Goal: Task Accomplishment & Management: Complete application form

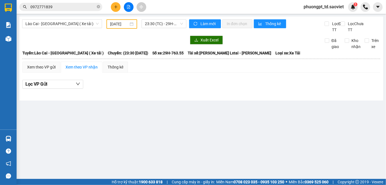
click at [71, 9] on input "0972771839" at bounding box center [62, 7] width 65 height 6
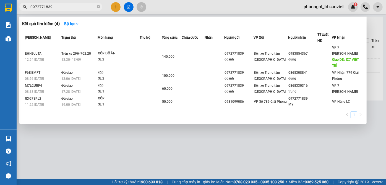
click at [71, 9] on input "0972771839" at bounding box center [62, 7] width 65 height 6
paste input "0987015916"
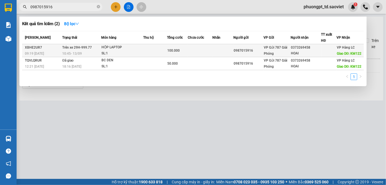
type input "0987015916"
click at [343, 49] on span "VP Hàng LC" at bounding box center [346, 48] width 18 height 4
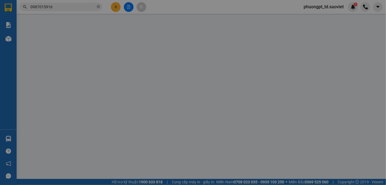
type input "0987015916"
type input "0373269458"
type input "HOAI"
type input "KM122"
type input "100.000"
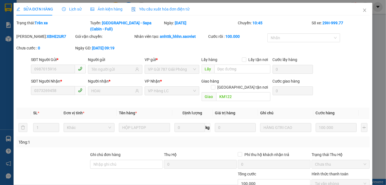
click at [68, 10] on span "Lịch sử" at bounding box center [72, 9] width 20 height 4
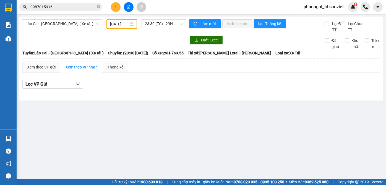
click at [70, 9] on input "0987015916" at bounding box center [62, 7] width 65 height 6
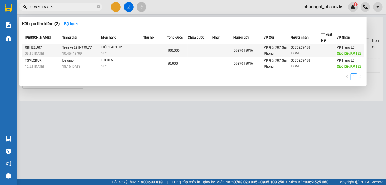
click at [302, 50] on div "0373269458" at bounding box center [306, 48] width 30 height 6
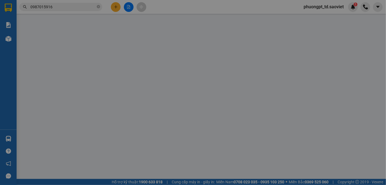
type input "0987015916"
type input "0373269458"
type input "HOAI"
type input "KM122"
type input "100.000"
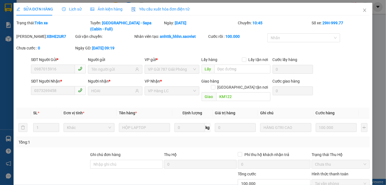
click at [80, 11] on div "SỬA ĐƠN HÀNG Lịch sử Ảnh kiện hàng Yêu cầu xuất hóa đơn điện tử" at bounding box center [103, 9] width 174 height 13
click at [64, 12] on div "Lịch sử" at bounding box center [72, 9] width 20 height 13
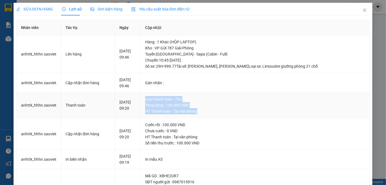
drag, startPoint x: 151, startPoint y: 98, endPoint x: 205, endPoint y: 115, distance: 56.8
click at [205, 115] on td "Loại thanh toán : Thu Tổng cộng : 100.000 VND HT Thanh toán : Tại văn phòng" at bounding box center [255, 106] width 229 height 26
click at [223, 115] on td "Loại thanh toán : Thu Tổng cộng : 100.000 VND HT Thanh toán : Tại văn phòng" at bounding box center [255, 106] width 229 height 26
drag, startPoint x: 155, startPoint y: 99, endPoint x: 234, endPoint y: 134, distance: 86.5
click at [223, 115] on td "Loại thanh toán : Thu Tổng cộng : 100.000 VND HT Thanh toán : Tại văn phòng" at bounding box center [255, 106] width 229 height 26
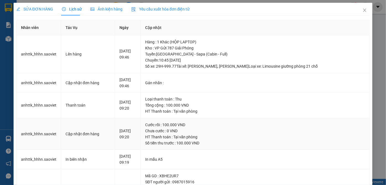
click at [234, 134] on div "HT Thanh toán : Tại văn phòng" at bounding box center [255, 137] width 220 height 6
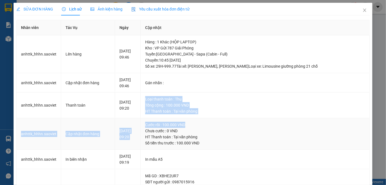
drag, startPoint x: 149, startPoint y: 100, endPoint x: 239, endPoint y: 124, distance: 92.9
click at [239, 124] on tbody "anhttk_hhhn.saoviet Lên hàng [DATE] 09:46 Hàng : 1 Khác (HỘP LAPTOP) Kho : VP G…" at bounding box center [193, 151] width 353 height 233
click at [258, 125] on div "Cước rồi : 100.000 VND" at bounding box center [255, 125] width 220 height 6
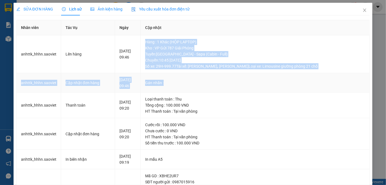
drag, startPoint x: 149, startPoint y: 42, endPoint x: 290, endPoint y: 87, distance: 147.8
click at [290, 87] on tbody "anhttk_hhhn.saoviet Lên hàng [DATE] 09:46 Hàng : 1 Khác (HỘP LAPTOP) Kho : VP G…" at bounding box center [193, 151] width 353 height 233
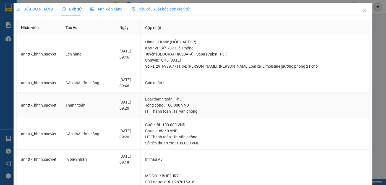
click at [295, 96] on td "Loại thanh toán : Thu Tổng cộng : 100.000 VND HT Thanh toán : Tại văn phòng" at bounding box center [255, 106] width 229 height 26
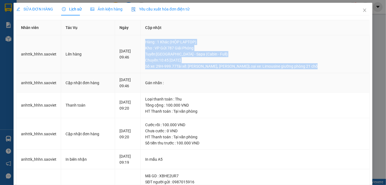
drag, startPoint x: 153, startPoint y: 38, endPoint x: 327, endPoint y: 89, distance: 180.7
click at [335, 71] on td "Hàng : 1 Khác (HỘP LAPTOP) Kho : VP Gửi 787 Giải Phóng Tuyến : [GEOGRAPHIC_DATA…" at bounding box center [255, 54] width 229 height 38
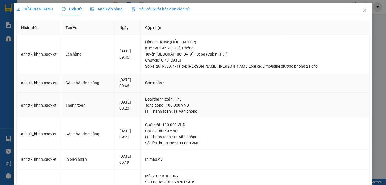
click at [319, 95] on td "Loại thanh toán : Thu Tổng cộng : 100.000 VND HT Thanh toán : Tại văn phòng" at bounding box center [255, 106] width 229 height 26
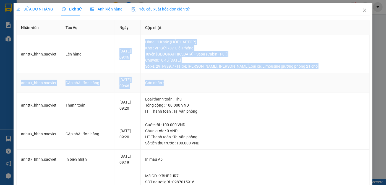
drag, startPoint x: 146, startPoint y: 37, endPoint x: 337, endPoint y: 82, distance: 196.1
click at [337, 82] on tbody "anhttk_hhhn.saoviet Lên hàng [DATE] 09:46 Hàng : 1 Khác (HỘP LAPTOP) Kho : VP G…" at bounding box center [193, 151] width 353 height 233
click at [334, 87] on td "Gán nhãn :" at bounding box center [255, 83] width 229 height 20
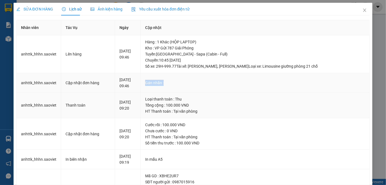
drag, startPoint x: 148, startPoint y: 80, endPoint x: 248, endPoint y: 97, distance: 101.6
click at [191, 91] on td "Gán nhãn :" at bounding box center [255, 83] width 229 height 20
click at [248, 97] on div "Loại thanh toán : Thu" at bounding box center [255, 99] width 220 height 6
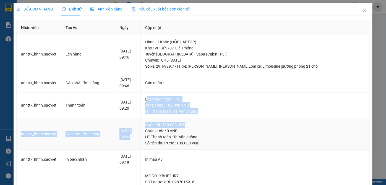
drag, startPoint x: 154, startPoint y: 98, endPoint x: 278, endPoint y: 126, distance: 126.8
click at [278, 126] on tbody "anhttk_hhhn.saoviet Lên hàng [DATE] 09:46 Hàng : 1 Khác (HỘP LAPTOP) Kho : VP G…" at bounding box center [193, 151] width 353 height 233
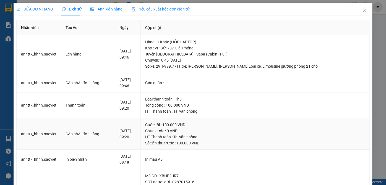
click at [294, 134] on div "HT Thanh toán : Tại văn phòng" at bounding box center [255, 137] width 220 height 6
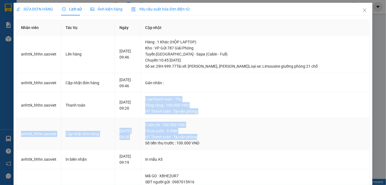
drag, startPoint x: 150, startPoint y: 100, endPoint x: 248, endPoint y: 143, distance: 107.2
click at [247, 142] on tbody "anhttk_hhhn.saoviet Lên hàng [DATE] 09:46 Hàng : 1 Khác (HỘP LAPTOP) Kho : VP G…" at bounding box center [193, 151] width 353 height 233
click at [258, 144] on div "Số tiền thu trước : 100.000 VND" at bounding box center [255, 143] width 220 height 6
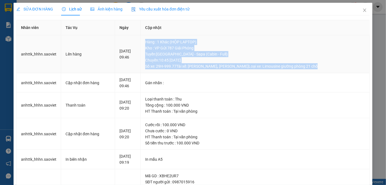
drag, startPoint x: 151, startPoint y: 39, endPoint x: 328, endPoint y: 67, distance: 179.6
click at [328, 67] on td "Hàng : 1 Khác (HỘP LAPTOP) Kho : VP Gửi 787 Giải Phóng Tuyến : [GEOGRAPHIC_DATA…" at bounding box center [255, 54] width 229 height 38
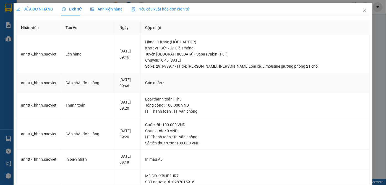
click at [308, 92] on td "Gán nhãn :" at bounding box center [255, 83] width 229 height 20
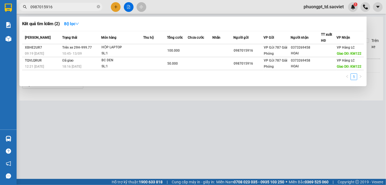
click at [79, 7] on input "0987015916" at bounding box center [62, 7] width 65 height 6
click at [78, 6] on input "0987015916" at bounding box center [62, 7] width 65 height 6
click at [67, 8] on input "0987015916" at bounding box center [62, 7] width 65 height 6
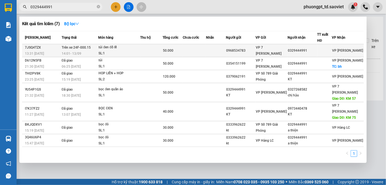
type input "0329444991"
click at [98, 45] on td "Trên xe 24F-000.15 14:01 [DATE]" at bounding box center [79, 50] width 38 height 13
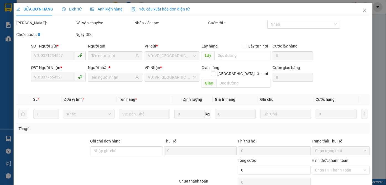
type input "0968534783"
type input "0329444991"
type input "50.000"
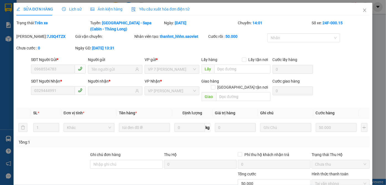
click at [72, 9] on span "Lịch sử" at bounding box center [72, 9] width 20 height 4
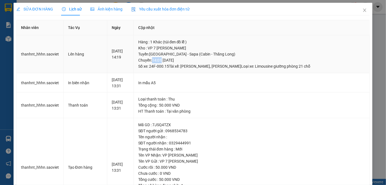
drag, startPoint x: 162, startPoint y: 58, endPoint x: 171, endPoint y: 61, distance: 9.4
click at [171, 61] on div "Tuyến : [GEOGRAPHIC_DATA] - [GEOGRAPHIC_DATA] (Cabin - [GEOGRAPHIC_DATA]) [GEOG…" at bounding box center [251, 60] width 227 height 18
click at [186, 89] on td "In mẫu A5" at bounding box center [252, 83] width 236 height 20
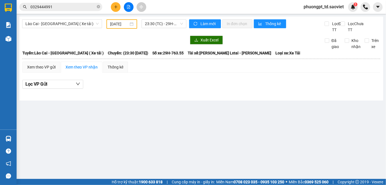
drag, startPoint x: 63, startPoint y: 1, endPoint x: 67, endPoint y: 6, distance: 6.2
click at [64, 1] on div "Kết quả tìm kiếm ( 7 ) Bộ lọc Mã ĐH Trạng thái Món hàng Thu hộ Tổng cước Chưa c…" at bounding box center [193, 7] width 386 height 14
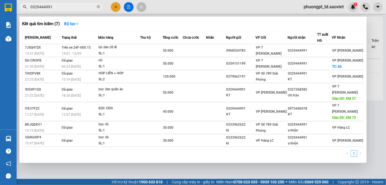
click at [67, 6] on input "0329444991" at bounding box center [62, 7] width 65 height 6
paste input "0386631633"
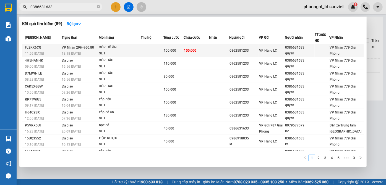
type input "0386631633"
click at [339, 50] on div "VP Nhận 779 Giải Phóng" at bounding box center [347, 51] width 34 height 12
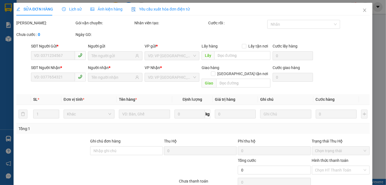
type input "0862581233"
type input "0386631633"
type input "quyen"
type input "100.000"
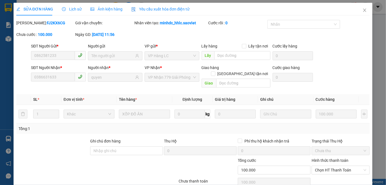
click at [78, 9] on span "Lịch sử" at bounding box center [72, 9] width 20 height 4
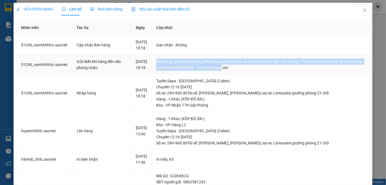
drag, startPoint x: 160, startPoint y: 69, endPoint x: 254, endPoint y: 80, distance: 94.7
click at [254, 75] on td "Nội dung : [GEOGRAPHIC_DATA] moi quy khach co so bill FJ2KX6CG den van phong 77…" at bounding box center [261, 65] width 218 height 20
click at [255, 75] on td "Nội dung : [GEOGRAPHIC_DATA] moi quy khach co so bill FJ2KX6CG den van phong 77…" at bounding box center [261, 65] width 218 height 20
drag, startPoint x: 255, startPoint y: 83, endPoint x: 153, endPoint y: 65, distance: 102.8
click at [153, 65] on tr "51290_namthhhhn.saoviet Gửi SMS khi hàng đến văn phòng nhận [DATE] 18:18 Nội du…" at bounding box center [193, 65] width 353 height 20
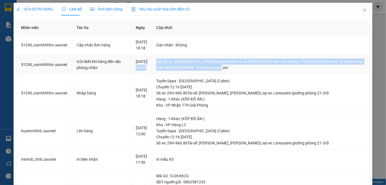
click at [236, 75] on td "Nội dung : [GEOGRAPHIC_DATA] moi quy khach co so bill FJ2KX6CG den van phong 77…" at bounding box center [261, 65] width 218 height 20
click at [164, 75] on td "Nội dung : [GEOGRAPHIC_DATA] moi quy khach co so bill FJ2KX6CG den van phong 77…" at bounding box center [261, 65] width 218 height 20
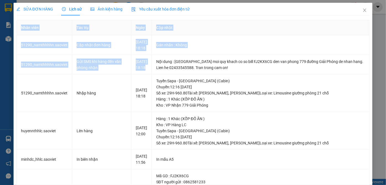
drag, startPoint x: 142, startPoint y: 78, endPoint x: 8, endPoint y: 38, distance: 139.8
click at [7, 38] on div "SỬA ĐƠN HÀNG Lịch sử Ảnh kiện hàng Yêu cầu xuất hóa đơn điện tử Total Paid Fee …" at bounding box center [193, 92] width 386 height 185
click at [92, 55] on td "Cập nhật đơn hàng" at bounding box center [101, 45] width 59 height 20
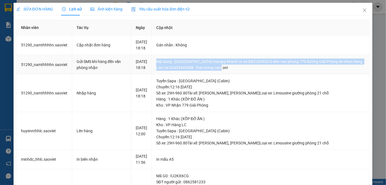
drag, startPoint x: 248, startPoint y: 77, endPoint x: 160, endPoint y: 67, distance: 88.6
click at [160, 67] on td "Nội dung : [GEOGRAPHIC_DATA] moi quy khach co so bill FJ2KX6CG den van phong 77…" at bounding box center [261, 65] width 218 height 20
click at [270, 71] on div "Nội dung : [GEOGRAPHIC_DATA] moi quy khach co so bill FJ2KX6CG den van phong 77…" at bounding box center [260, 65] width 209 height 12
drag, startPoint x: 255, startPoint y: 78, endPoint x: 165, endPoint y: 64, distance: 90.8
click at [165, 64] on td "Nội dung : [GEOGRAPHIC_DATA] moi quy khach co so bill FJ2KX6CG den van phong 77…" at bounding box center [261, 65] width 218 height 20
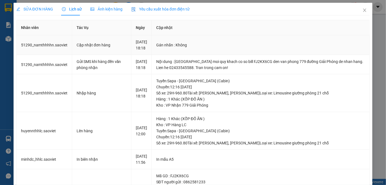
click at [205, 55] on td "Gán nhãn : Không" at bounding box center [261, 45] width 218 height 20
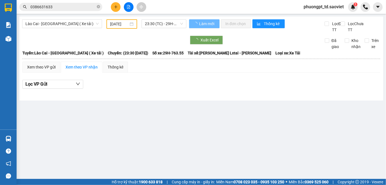
click at [74, 6] on input "0386631633" at bounding box center [62, 7] width 65 height 6
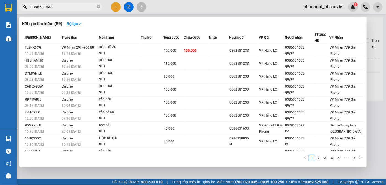
click at [74, 6] on input "0386631633" at bounding box center [62, 7] width 65 height 6
paste input "0972289845"
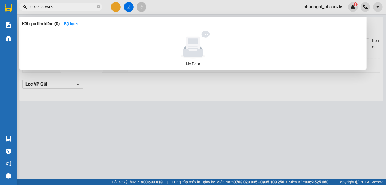
click at [71, 5] on input "0972289845" at bounding box center [62, 7] width 65 height 6
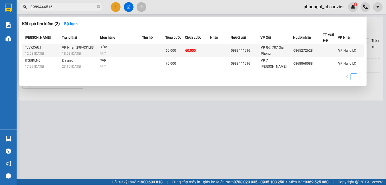
type input "0989444516"
click at [119, 51] on div "SL: 1" at bounding box center [121, 54] width 42 height 6
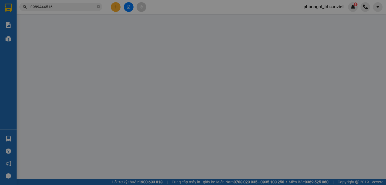
type input "0989444516"
type input "0865272628"
type input "60.000"
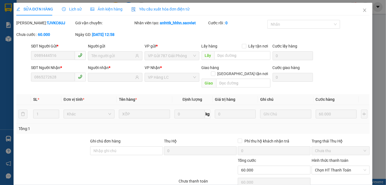
click at [71, 9] on span "Lịch sử" at bounding box center [72, 9] width 20 height 4
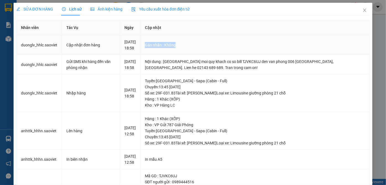
drag, startPoint x: 150, startPoint y: 47, endPoint x: 183, endPoint y: 56, distance: 34.3
click at [183, 55] on td "Gán nhãn : Không" at bounding box center [255, 45] width 229 height 20
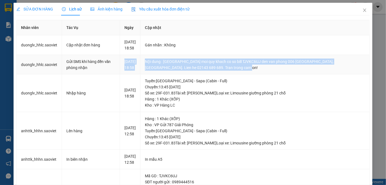
drag, startPoint x: 232, startPoint y: 78, endPoint x: 122, endPoint y: 65, distance: 110.9
click at [122, 65] on tr "duonglv_hhlc.saoviet Gửi SMS khi hàng đến văn phòng nhận [DATE] 18:58 Nội dung …" at bounding box center [193, 65] width 353 height 20
click at [141, 75] on td "[DATE] 18:58" at bounding box center [130, 65] width 20 height 20
drag, startPoint x: 124, startPoint y: 66, endPoint x: 232, endPoint y: 81, distance: 109.1
click at [232, 75] on tr "duonglv_hhlc.saoviet Gửi SMS khi hàng đến văn phòng nhận [DATE] 18:58 Nội dung …" at bounding box center [193, 65] width 353 height 20
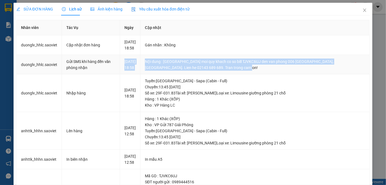
click at [235, 75] on td "Nội dung : [GEOGRAPHIC_DATA] moi quy khach co so bill TJVKC6UJ den van phong 00…" at bounding box center [255, 65] width 229 height 20
drag, startPoint x: 230, startPoint y: 79, endPoint x: 32, endPoint y: 66, distance: 198.6
click at [32, 66] on tr "duonglv_hhlc.saoviet Gửi SMS khi hàng đến văn phòng nhận [DATE] 18:58 Nội dung …" at bounding box center [193, 65] width 353 height 20
click at [35, 61] on td "duonglv_hhlc.saoviet" at bounding box center [39, 65] width 45 height 20
drag, startPoint x: 239, startPoint y: 78, endPoint x: 20, endPoint y: 69, distance: 219.1
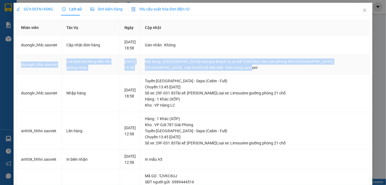
click at [20, 69] on tr "duonglv_hhlc.saoviet Gửi SMS khi hàng đến văn phòng nhận [DATE] 18:58 Nội dung …" at bounding box center [193, 65] width 353 height 20
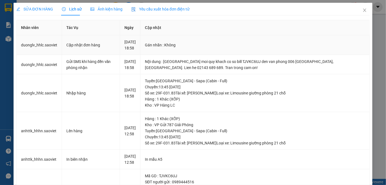
click at [48, 55] on td "duonglv_hhlc.saoviet" at bounding box center [39, 45] width 45 height 20
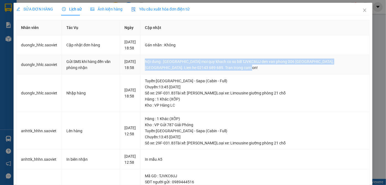
drag, startPoint x: 237, startPoint y: 77, endPoint x: 152, endPoint y: 64, distance: 85.4
click at [152, 65] on td "Nội dung : [GEOGRAPHIC_DATA] moi quy khach co so bill TJVKC6UJ den van phong 00…" at bounding box center [255, 65] width 229 height 20
click at [157, 61] on td "Nội dung : [GEOGRAPHIC_DATA] moi quy khach co so bill TJVKC6UJ den van phong 00…" at bounding box center [255, 65] width 229 height 20
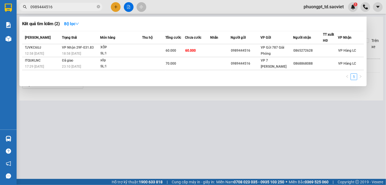
click at [64, 5] on input "0989444516" at bounding box center [62, 7] width 65 height 6
paste input "66332090"
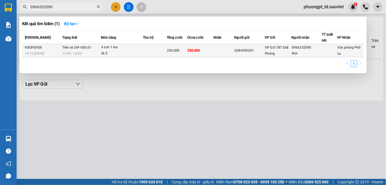
type input "0966332090"
click at [302, 51] on div "thui" at bounding box center [307, 54] width 30 height 6
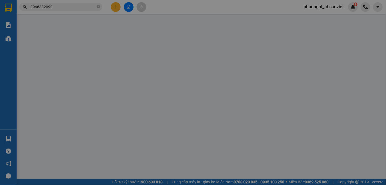
type input "0384590201"
type input "0966332090"
type input "thui"
type input "250.000"
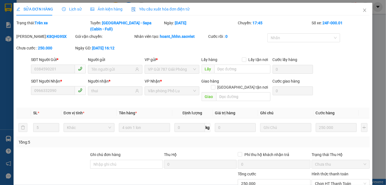
click at [71, 11] on span "Lịch sử" at bounding box center [72, 9] width 20 height 4
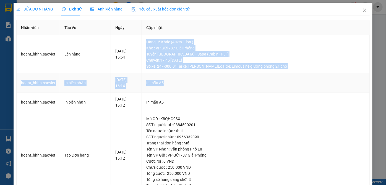
drag, startPoint x: 152, startPoint y: 38, endPoint x: 325, endPoint y: 75, distance: 177.5
click at [325, 75] on tbody "hoant_hhhn.[PERSON_NAME] hàng [DATE] 16:54 [GEOGRAPHIC_DATA] : 5 Khác (4 sơn 1 …" at bounding box center [193, 116] width 353 height 163
click at [291, 92] on td "In mẫu A5" at bounding box center [256, 83] width 228 height 20
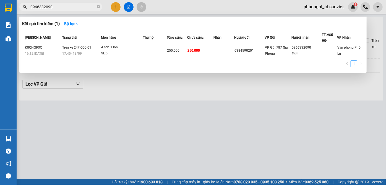
click at [86, 8] on input "0966332090" at bounding box center [62, 7] width 65 height 6
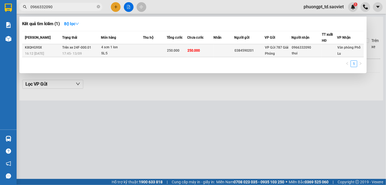
click at [247, 50] on div "0384590201" at bounding box center [250, 51] width 30 height 6
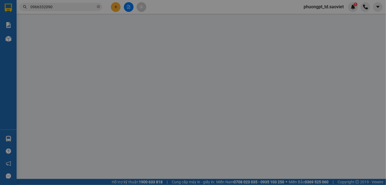
type input "0384590201"
type input "0966332090"
type input "thui"
type input "250.000"
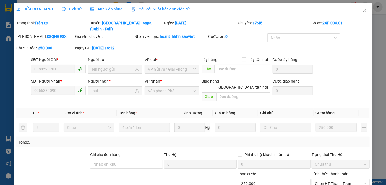
click at [62, 10] on icon "clock-circle" at bounding box center [64, 9] width 4 height 4
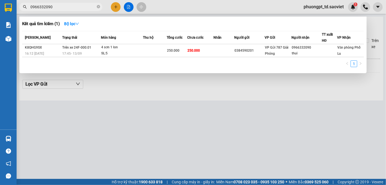
click at [62, 8] on input "0966332090" at bounding box center [62, 7] width 65 height 6
paste input "0383099829"
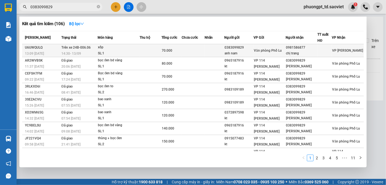
type input "0383099829"
click at [339, 49] on span "VP [PERSON_NAME]" at bounding box center [348, 51] width 31 height 4
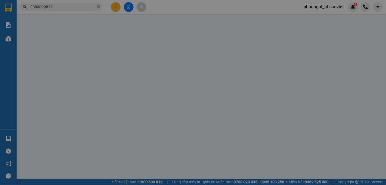
type input "0383099829"
type input "anh nam"
type input "0981586877"
type input "chị trang"
type input "70.000"
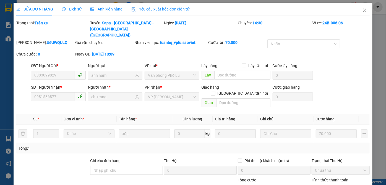
click at [74, 8] on span "Lịch sử" at bounding box center [72, 9] width 20 height 4
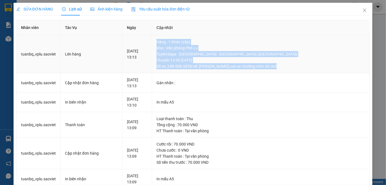
drag, startPoint x: 170, startPoint y: 40, endPoint x: 303, endPoint y: 68, distance: 136.1
click at [303, 68] on td "Hàng : 1 Khác (xốp) Kho : Văn phòng [GEOGRAPHIC_DATA] : [GEOGRAPHIC_DATA] - [GE…" at bounding box center [261, 54] width 218 height 38
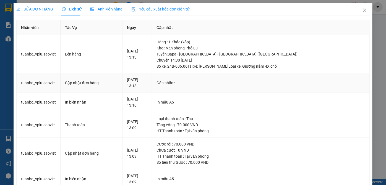
click at [286, 90] on td "Gán nhãn :" at bounding box center [261, 83] width 218 height 20
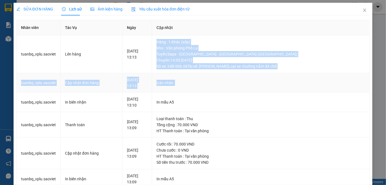
drag, startPoint x: 170, startPoint y: 41, endPoint x: 296, endPoint y: 90, distance: 134.7
click at [296, 90] on tbody "tuanbq_vplu.saoviet Lên hàng [DATE] 13:13 Hàng : 1 Khác (xốp) Kho : Văn phòng […" at bounding box center [193, 158] width 353 height 246
click at [296, 92] on td "Gán nhãn :" at bounding box center [261, 83] width 218 height 20
click at [203, 86] on td "Gán nhãn :" at bounding box center [261, 83] width 218 height 20
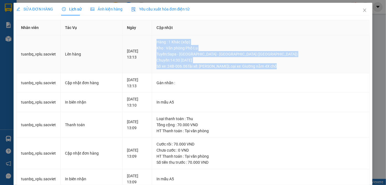
drag, startPoint x: 172, startPoint y: 40, endPoint x: 307, endPoint y: 66, distance: 138.3
click at [307, 66] on td "Hàng : 1 Khác (xốp) Kho : Văn phòng [GEOGRAPHIC_DATA] : [GEOGRAPHIC_DATA] - [GE…" at bounding box center [261, 54] width 218 height 38
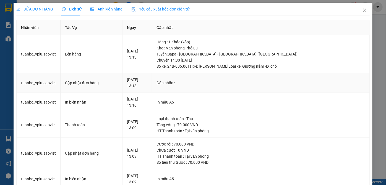
click at [301, 86] on td "Gán nhãn :" at bounding box center [261, 83] width 218 height 20
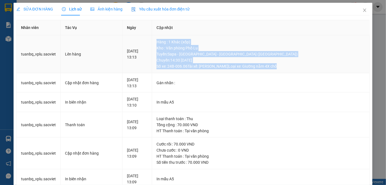
drag, startPoint x: 169, startPoint y: 38, endPoint x: 302, endPoint y: 70, distance: 136.9
click at [302, 70] on td "Hàng : 1 Khác (xốp) Kho : Văn phòng [GEOGRAPHIC_DATA] : [GEOGRAPHIC_DATA] - [GE…" at bounding box center [261, 54] width 218 height 38
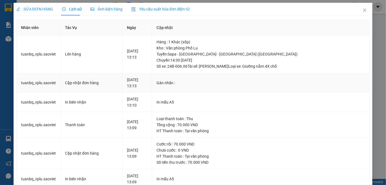
click at [289, 83] on div "Gán nhãn :" at bounding box center [261, 83] width 209 height 6
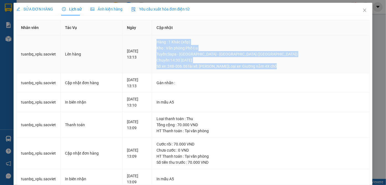
drag, startPoint x: 171, startPoint y: 38, endPoint x: 294, endPoint y: 71, distance: 127.3
click at [294, 71] on td "Hàng : 1 Khác (xốp) Kho : Văn phòng [GEOGRAPHIC_DATA] : [GEOGRAPHIC_DATA] - [GE…" at bounding box center [261, 54] width 218 height 38
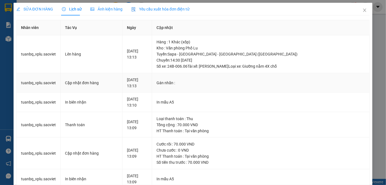
click at [282, 76] on td "Gán nhãn :" at bounding box center [261, 83] width 218 height 20
drag, startPoint x: 122, startPoint y: 48, endPoint x: 158, endPoint y: 62, distance: 38.7
click at [154, 59] on tr "tuanbq_vplu.saoviet Lên hàng [DATE] 13:13 Hàng : 1 Khác (xốp) Kho : Văn phòng […" at bounding box center [193, 54] width 353 height 38
click at [152, 62] on td "[DATE] 13:13" at bounding box center [138, 54] width 30 height 38
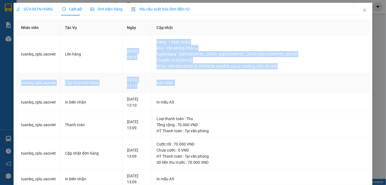
drag, startPoint x: 167, startPoint y: 38, endPoint x: 299, endPoint y: 77, distance: 136.8
click at [298, 77] on tbody "tuanbq_vplu.saoviet Lên hàng [DATE] 13:13 Hàng : 1 Khác (xốp) Kho : Văn phòng […" at bounding box center [193, 158] width 353 height 246
click at [294, 84] on div "Gán nhãn :" at bounding box center [261, 83] width 209 height 6
drag, startPoint x: 116, startPoint y: 44, endPoint x: 299, endPoint y: 89, distance: 188.7
click at [299, 86] on tbody "tuanbq_vplu.saoviet Lên hàng [DATE] 13:13 Hàng : 1 Khác (xốp) Kho : Văn phòng […" at bounding box center [193, 158] width 353 height 246
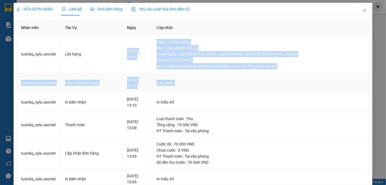
click at [299, 89] on td "Gán nhãn :" at bounding box center [261, 83] width 218 height 20
drag, startPoint x: 171, startPoint y: 41, endPoint x: 283, endPoint y: 86, distance: 120.7
click at [306, 78] on tbody "tuanbq_vplu.saoviet Lên hàng [DATE] 13:13 Hàng : 1 Khác (xốp) Kho : Văn phòng […" at bounding box center [193, 158] width 353 height 246
click at [283, 86] on td "Gán nhãn :" at bounding box center [261, 83] width 218 height 20
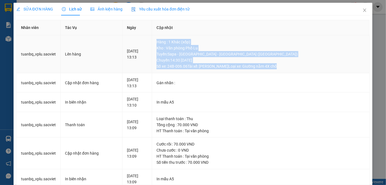
drag, startPoint x: 176, startPoint y: 38, endPoint x: 277, endPoint y: 83, distance: 110.3
click at [296, 71] on td "Hàng : 1 Khác (xốp) Kho : Văn phòng [GEOGRAPHIC_DATA] : [GEOGRAPHIC_DATA] - [GE…" at bounding box center [261, 54] width 218 height 38
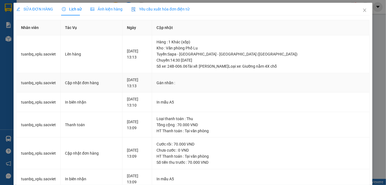
click at [254, 86] on td "Gán nhãn :" at bounding box center [261, 83] width 218 height 20
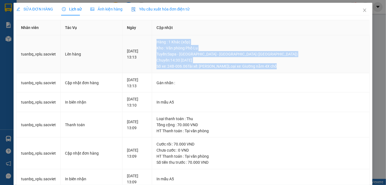
drag, startPoint x: 171, startPoint y: 38, endPoint x: 306, endPoint y: 69, distance: 138.0
click at [306, 69] on td "Hàng : 1 Khác (xốp) Kho : Văn phòng [GEOGRAPHIC_DATA] : [GEOGRAPHIC_DATA] - [GE…" at bounding box center [261, 54] width 218 height 38
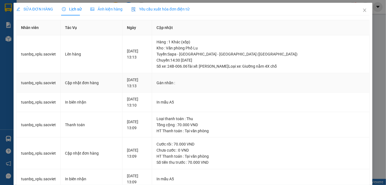
click at [302, 81] on div "Gán nhãn :" at bounding box center [261, 83] width 209 height 6
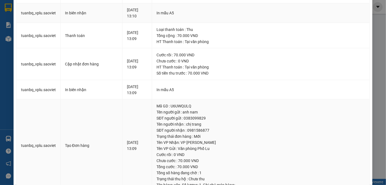
scroll to position [106, 0]
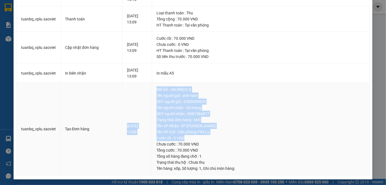
drag, startPoint x: 235, startPoint y: 135, endPoint x: 261, endPoint y: 132, distance: 25.6
click at [164, 93] on tr "tuanbq_vplu.saoviet Tạo Đơn hàng [DATE] 13:09 Mã GD : U6UWQULQ Tên người gửi : …" at bounding box center [193, 129] width 353 height 93
click at [299, 137] on div "Cước rồi : 0 VND" at bounding box center [261, 138] width 209 height 6
click at [291, 132] on div "Tên VP Gửi : Văn phòng Phố Lu" at bounding box center [261, 132] width 209 height 6
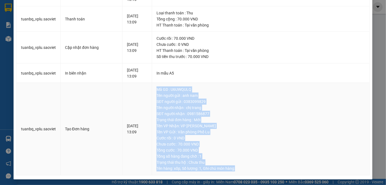
drag, startPoint x: 172, startPoint y: 86, endPoint x: 271, endPoint y: 173, distance: 131.6
click at [271, 173] on td "Mã GD : U6UWQULQ Tên người gửi : anh nam SĐT người gửi : 0383099829 Tên người n…" at bounding box center [261, 129] width 218 height 93
click at [275, 163] on div "Trạng thái thu hộ : Chưa thu" at bounding box center [261, 163] width 209 height 6
drag, startPoint x: 167, startPoint y: 83, endPoint x: 276, endPoint y: 168, distance: 138.3
click at [275, 169] on tr "tuanbq_vplu.saoviet Tạo Đơn hàng [DATE] 13:09 Mã GD : U6UWQULQ Tên người gửi : …" at bounding box center [193, 129] width 353 height 93
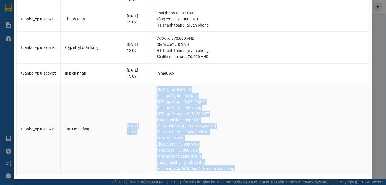
click at [288, 164] on div "Trạng thái thu hộ : Chưa thu" at bounding box center [261, 163] width 209 height 6
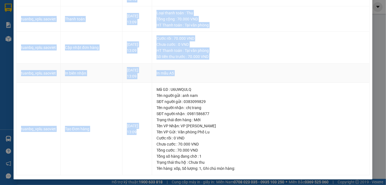
drag, startPoint x: 158, startPoint y: 144, endPoint x: 13, endPoint y: 67, distance: 163.8
click at [14, 67] on div "SỬA ĐƠN HÀNG Lịch sử Ảnh kiện hàng Yêu cầu xuất hóa đơn điện tử Total Paid Fee …" at bounding box center [193, 38] width 359 height 283
click at [74, 106] on td "Tạo Đơn hàng" at bounding box center [92, 129] width 62 height 93
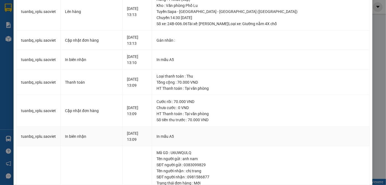
scroll to position [0, 0]
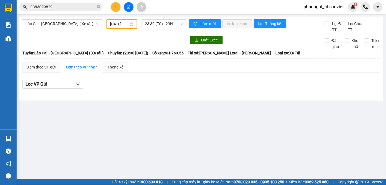
click at [63, 10] on span "0383099829" at bounding box center [60, 7] width 83 height 8
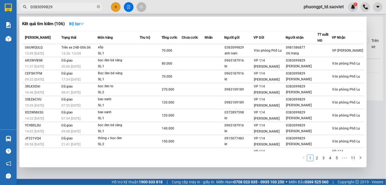
click at [67, 6] on input "0383099829" at bounding box center [62, 7] width 65 height 6
paste input "978284398"
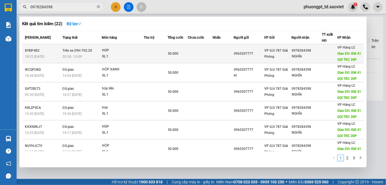
type input "0978284398"
click at [348, 50] on div "VP Hàng LC Giao DĐ: KM 41 GỌI TRC 30P" at bounding box center [351, 54] width 26 height 18
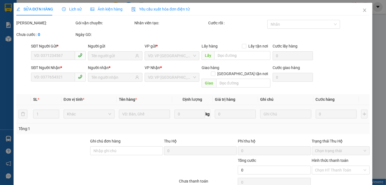
type input "0965207777"
type input "0978284398"
type input "NGHĨA"
type input "KM 41 GỌI TRC 30P"
type input "50.000"
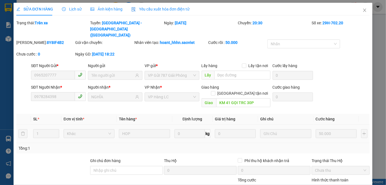
click at [71, 11] on span "Lịch sử" at bounding box center [72, 9] width 20 height 4
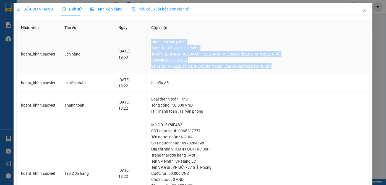
drag, startPoint x: 166, startPoint y: 42, endPoint x: 285, endPoint y: 66, distance: 121.1
click at [285, 66] on td "Hàng : 1 Khác (HOP) Kho : VP Gửi 787 Giải Phóng Tuyến : [GEOGRAPHIC_DATA] - [GE…" at bounding box center [258, 54] width 223 height 38
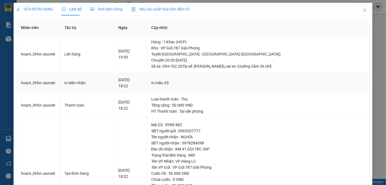
click at [286, 84] on div "In mẫu A5" at bounding box center [258, 83] width 214 height 6
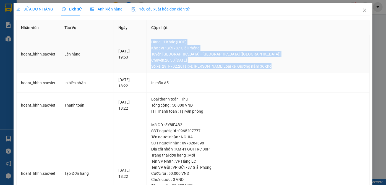
drag, startPoint x: 164, startPoint y: 41, endPoint x: 288, endPoint y: 71, distance: 128.0
click at [286, 68] on td "Hàng : 1 Khác (HOP) Kho : VP Gửi 787 Giải Phóng Tuyến : [GEOGRAPHIC_DATA] - [GE…" at bounding box center [258, 54] width 223 height 38
click at [288, 71] on td "Hàng : 1 Khác (HOP) Kho : VP Gửi 787 Giải Phóng Tuyến : [GEOGRAPHIC_DATA] - [GE…" at bounding box center [258, 54] width 223 height 38
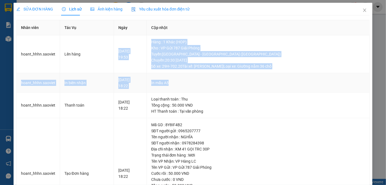
drag, startPoint x: 166, startPoint y: 39, endPoint x: 295, endPoint y: 73, distance: 133.3
click at [295, 73] on tbody "hoant_hhhn.saoviet Lên hàng [DATE] 19:53 Hàng : 1 Khác (HOP) Kho : VP Gửi 787 G…" at bounding box center [193, 132] width 353 height 194
click at [296, 76] on td "In mẫu A5" at bounding box center [258, 83] width 223 height 20
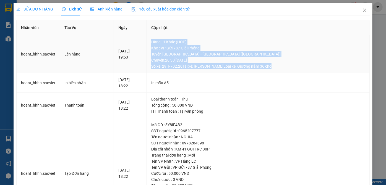
drag, startPoint x: 166, startPoint y: 42, endPoint x: 304, endPoint y: 72, distance: 141.1
click at [304, 72] on td "Hàng : 1 Khác (HOP) Kho : VP Gửi 787 Giải Phóng Tuyến : [GEOGRAPHIC_DATA] - [GE…" at bounding box center [258, 54] width 223 height 38
drag, startPoint x: 165, startPoint y: 38, endPoint x: 311, endPoint y: 71, distance: 149.3
click at [311, 71] on td "Hàng : 1 Khác (HOP) Kho : VP Gửi 787 Giải Phóng Tuyến : [GEOGRAPHIC_DATA] - [GE…" at bounding box center [258, 54] width 223 height 38
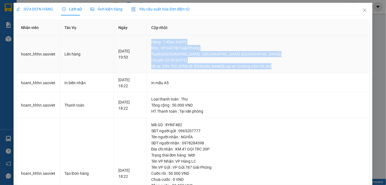
click at [311, 71] on td "Hàng : 1 Khác (HOP) Kho : VP Gửi 787 Giải Phóng Tuyến : [GEOGRAPHIC_DATA] - [GE…" at bounding box center [258, 54] width 223 height 38
drag, startPoint x: 167, startPoint y: 42, endPoint x: 288, endPoint y: 71, distance: 124.4
click at [287, 71] on td "Hàng : 1 Khác (HOP) Kho : VP Gửi 787 Giải Phóng Tuyến : [GEOGRAPHIC_DATA] - [GE…" at bounding box center [258, 54] width 223 height 38
click at [288, 71] on td "Hàng : 1 Khác (HOP) Kho : VP Gửi 787 Giải Phóng Tuyến : [GEOGRAPHIC_DATA] - [GE…" at bounding box center [258, 54] width 223 height 38
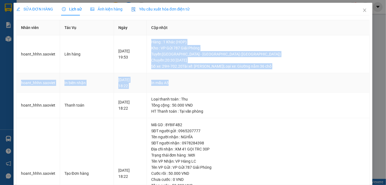
drag, startPoint x: 167, startPoint y: 41, endPoint x: 307, endPoint y: 76, distance: 144.9
click at [307, 76] on tbody "hoant_hhhn.saoviet Lên hàng [DATE] 19:53 Hàng : 1 Khác (HOP) Kho : VP Gửi 787 G…" at bounding box center [193, 132] width 353 height 194
click at [296, 83] on div "In mẫu A5" at bounding box center [258, 83] width 214 height 6
